Goal: Task Accomplishment & Management: Manage account settings

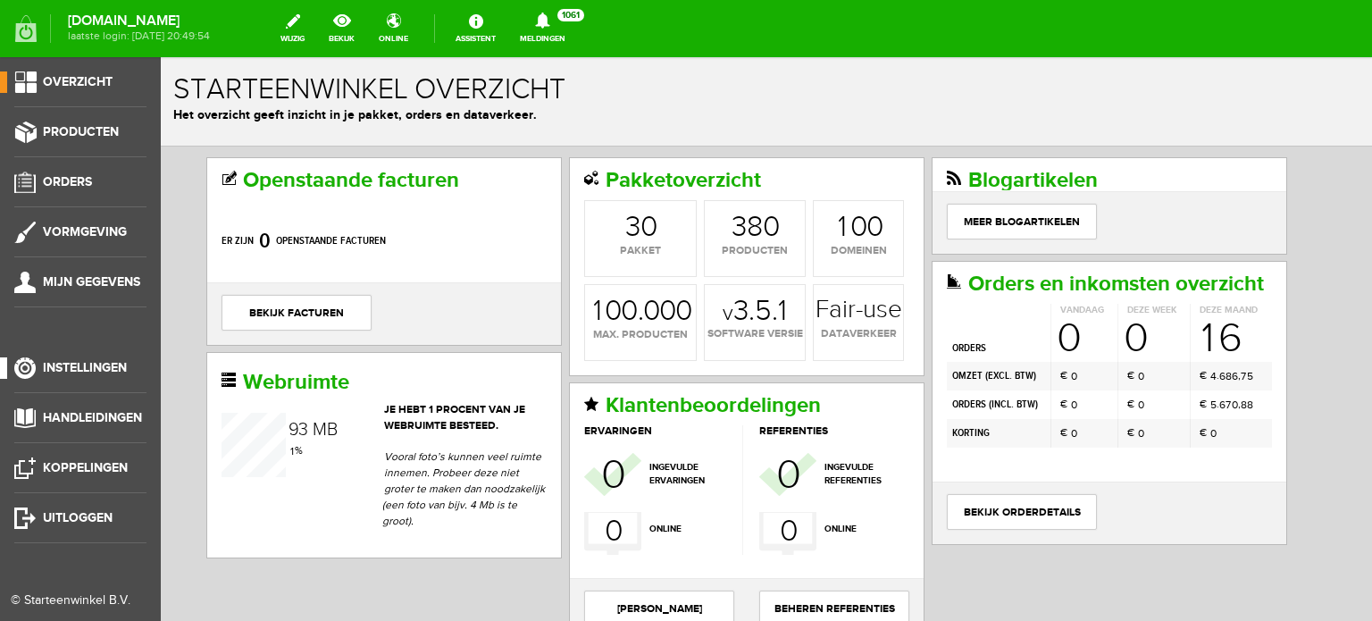
click at [91, 367] on span "Instellingen" at bounding box center [85, 367] width 84 height 15
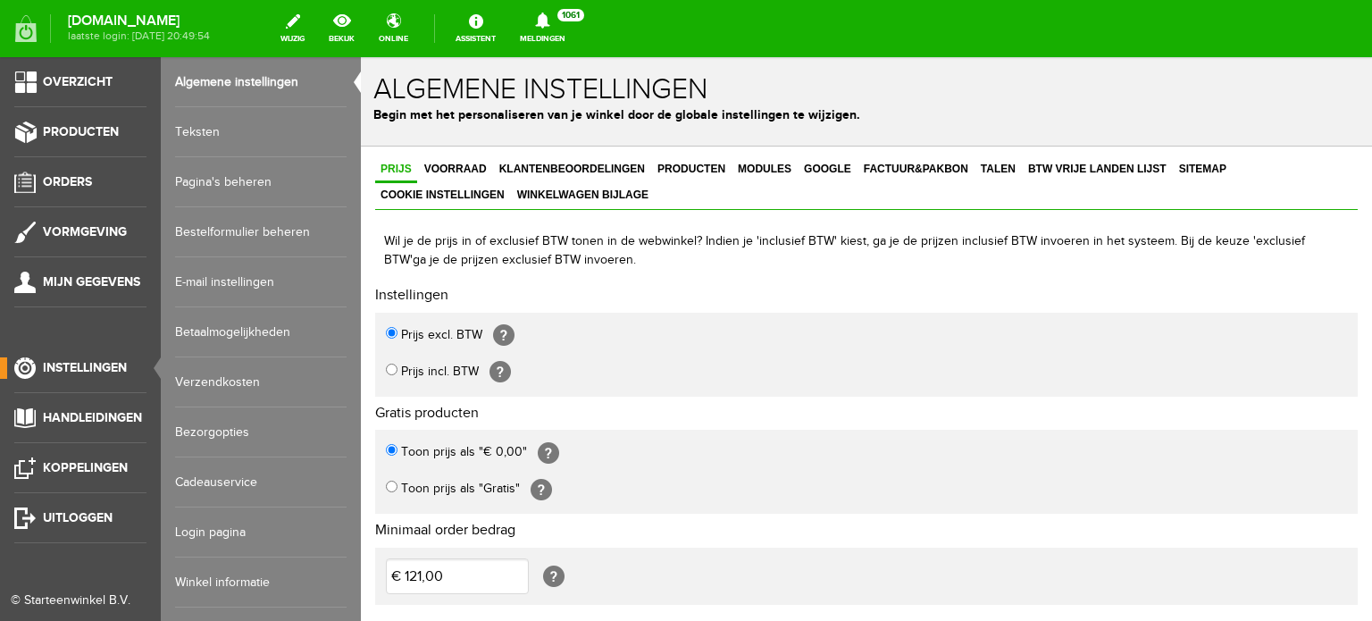
click at [214, 528] on link "Login pagina" at bounding box center [261, 532] width 172 height 50
